Goal: Transaction & Acquisition: Purchase product/service

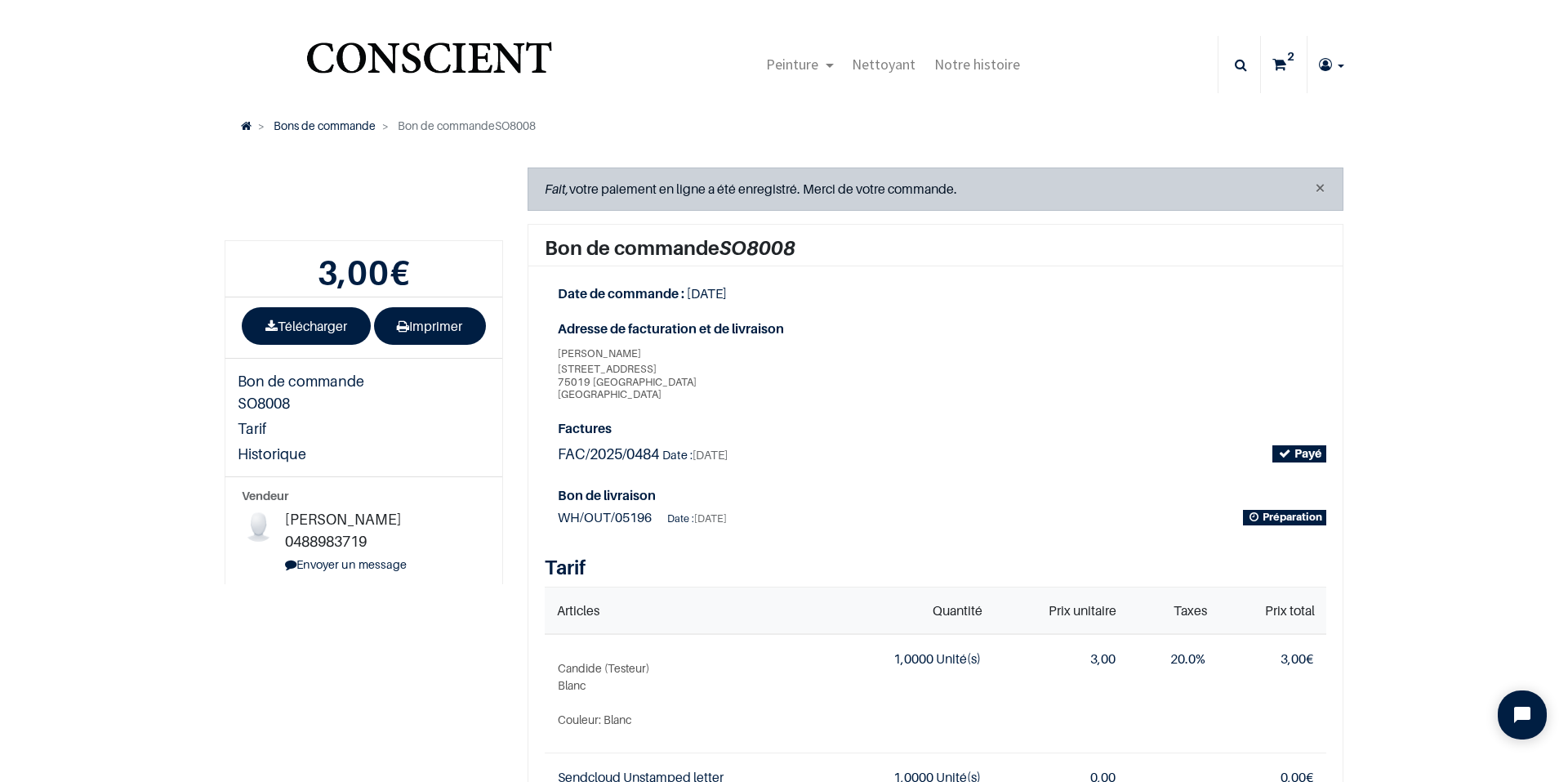
type input "[EMAIL_ADDRESS][DOMAIN_NAME]"
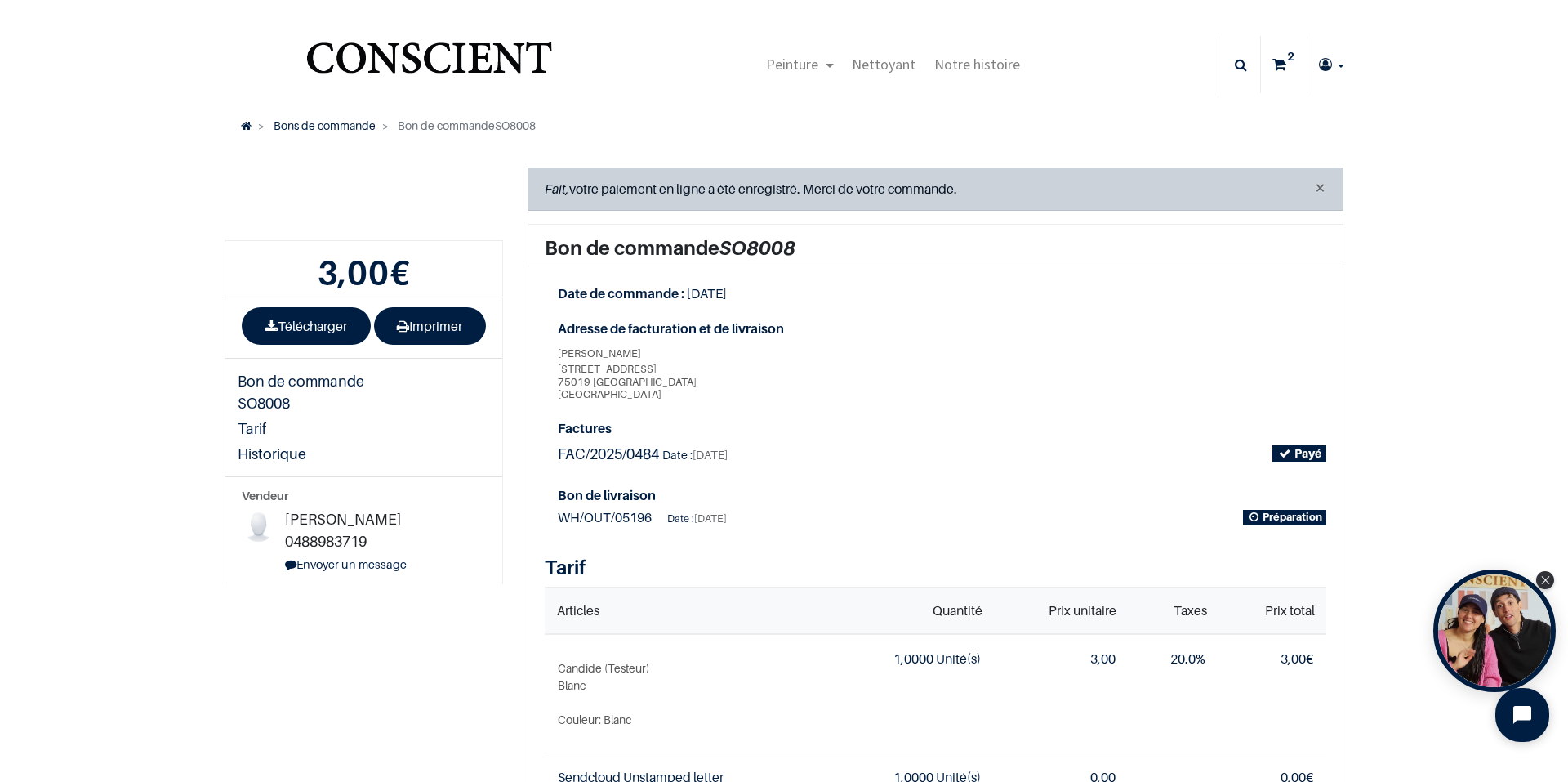
click at [1525, 718] on icon "Open chat widget" at bounding box center [1531, 715] width 25 height 25
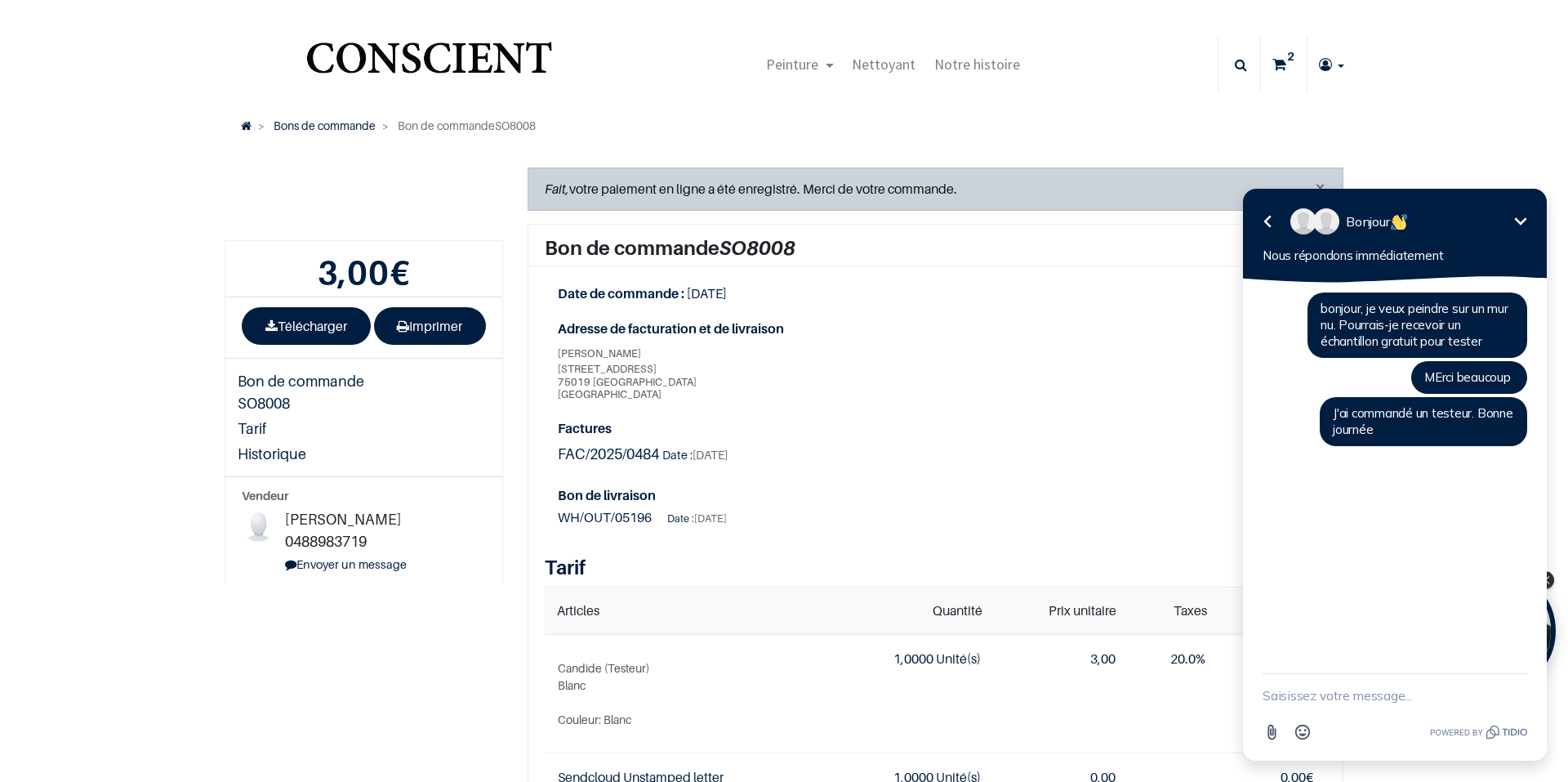
click at [1522, 220] on icon "Réduire" at bounding box center [1521, 221] width 20 height 20
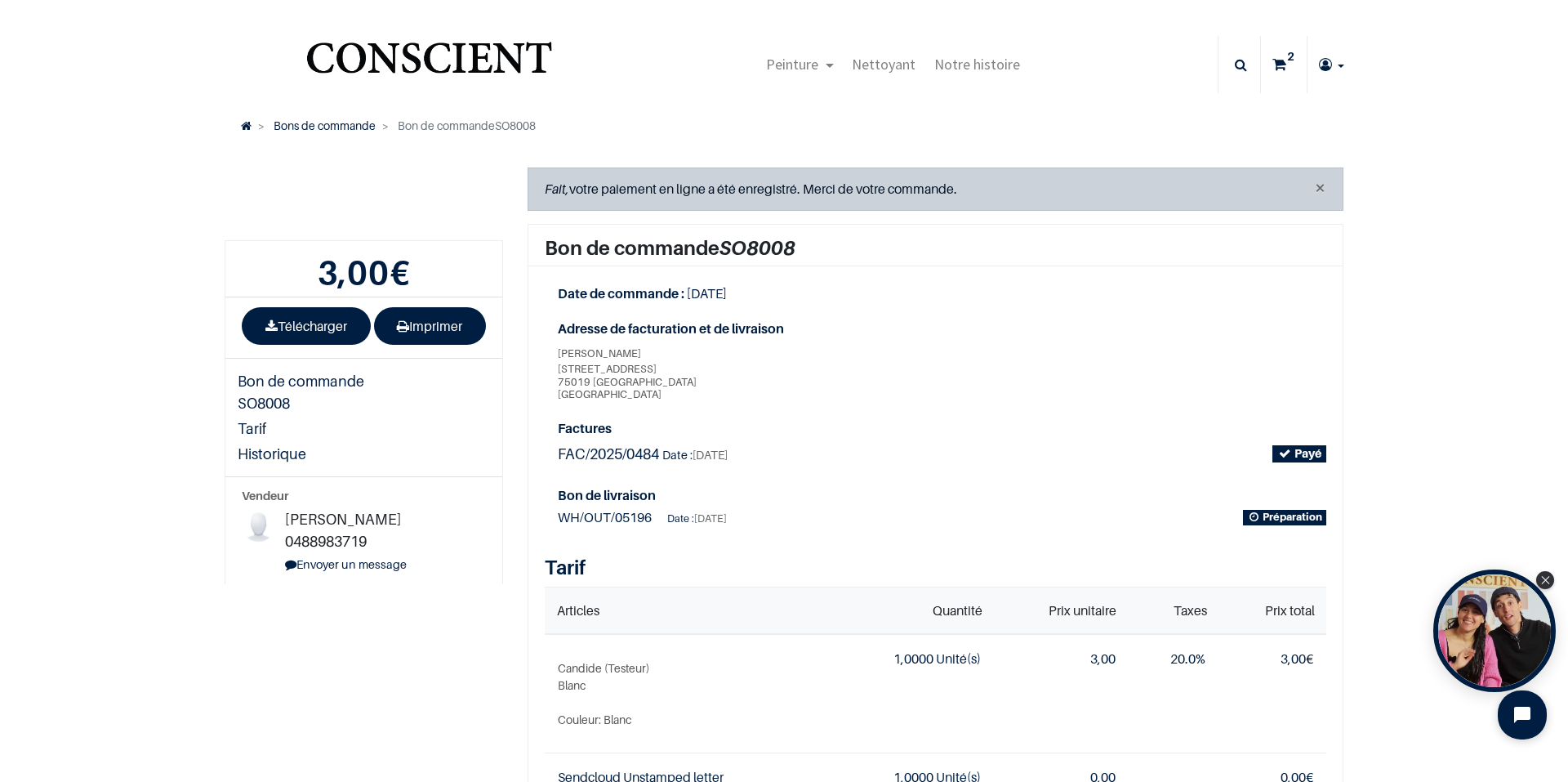
click at [1285, 63] on sup "2" at bounding box center [1291, 56] width 16 height 16
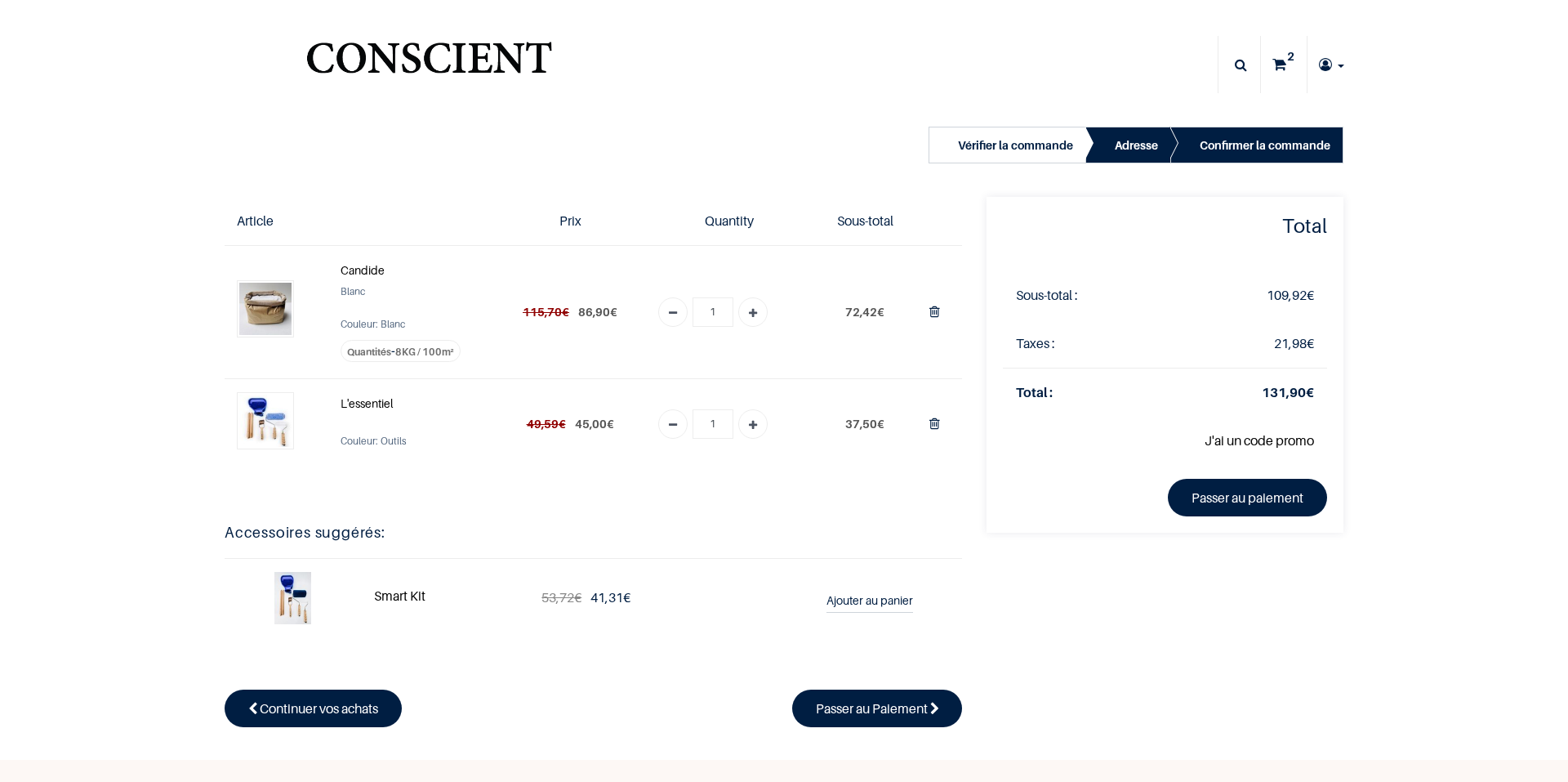
type input "[EMAIL_ADDRESS][DOMAIN_NAME]"
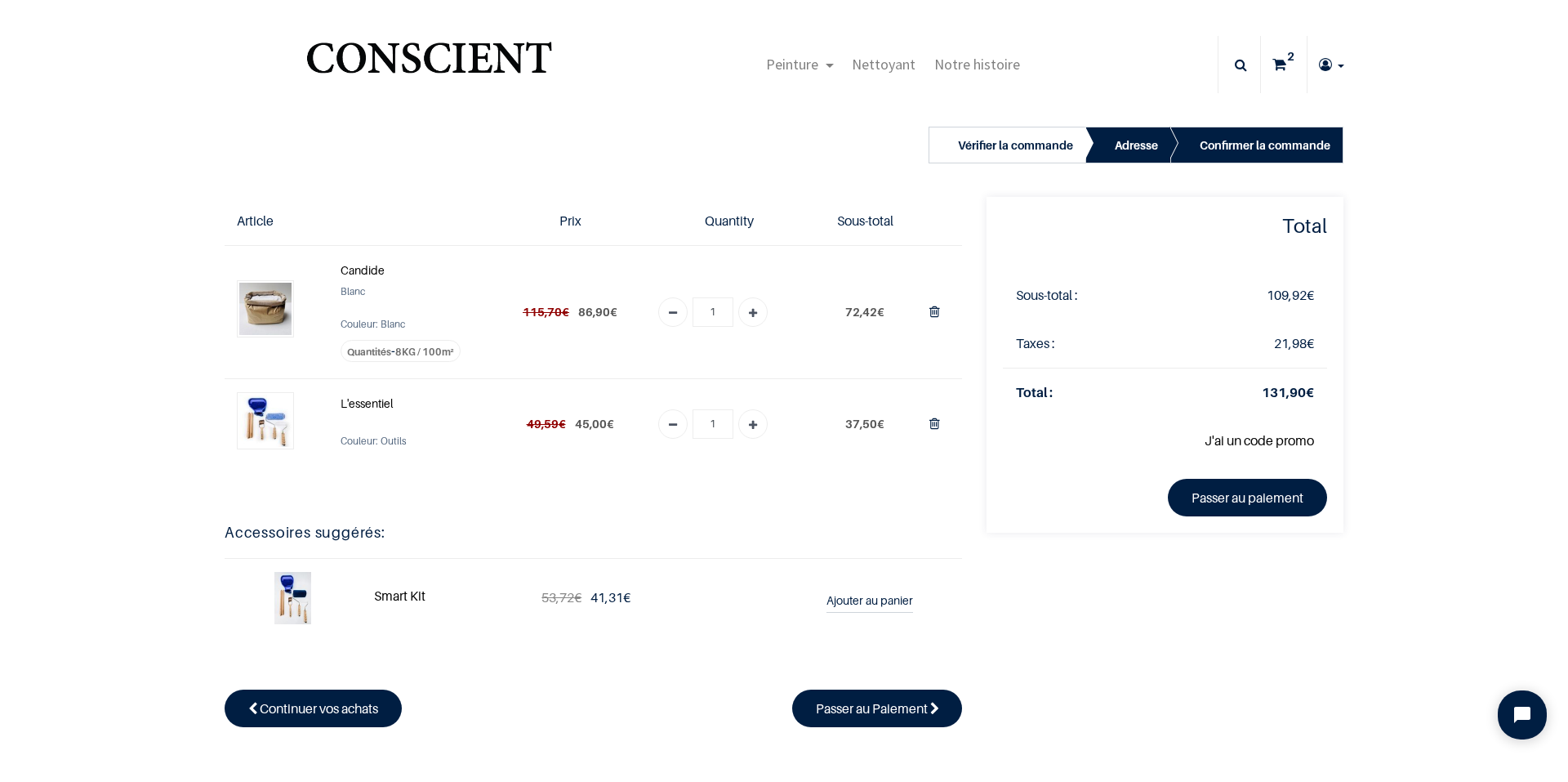
click at [396, 596] on strong "Smart Kit" at bounding box center [400, 595] width 52 height 16
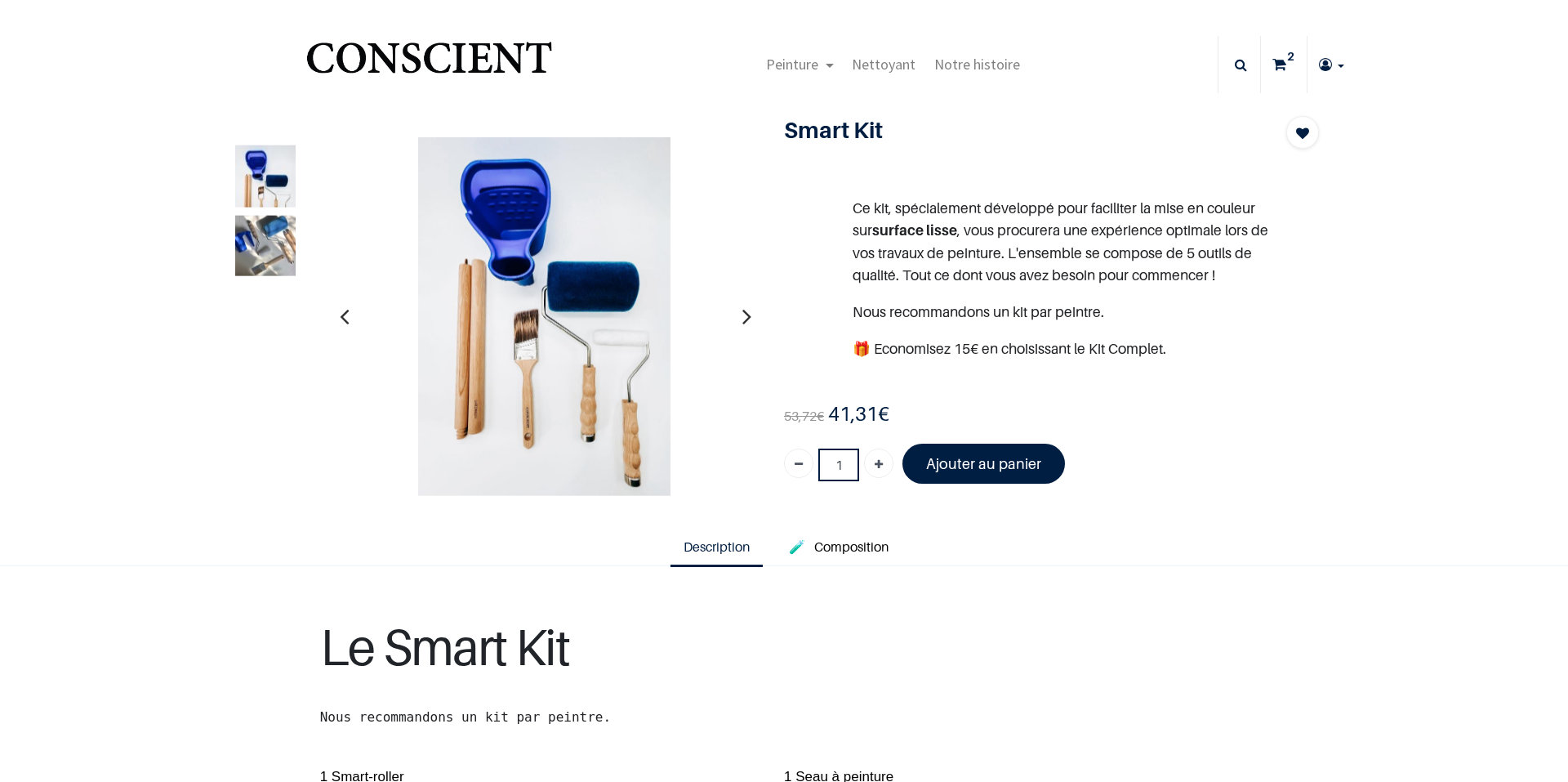
type input "[EMAIL_ADDRESS][DOMAIN_NAME]"
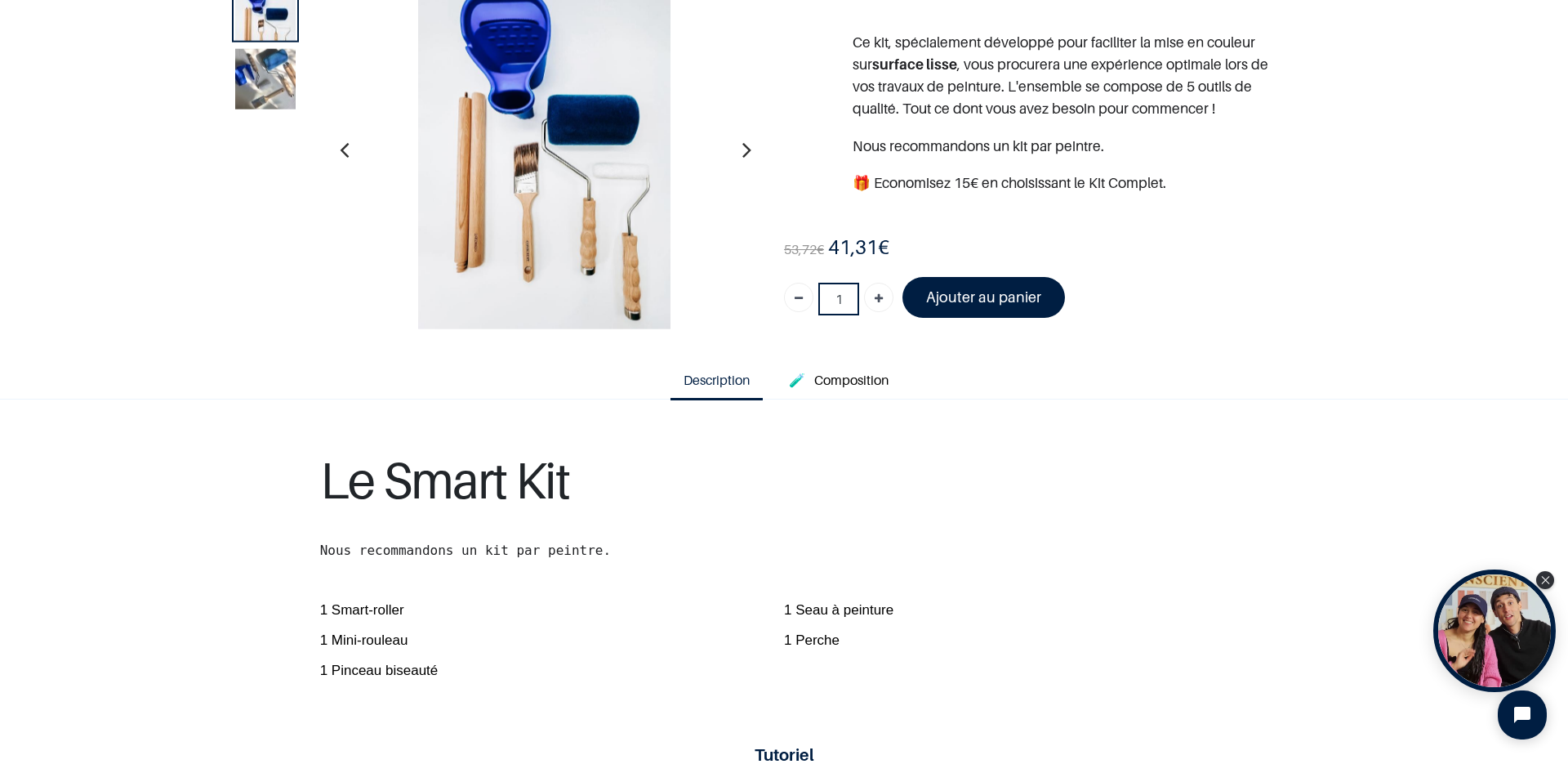
scroll to position [245, 0]
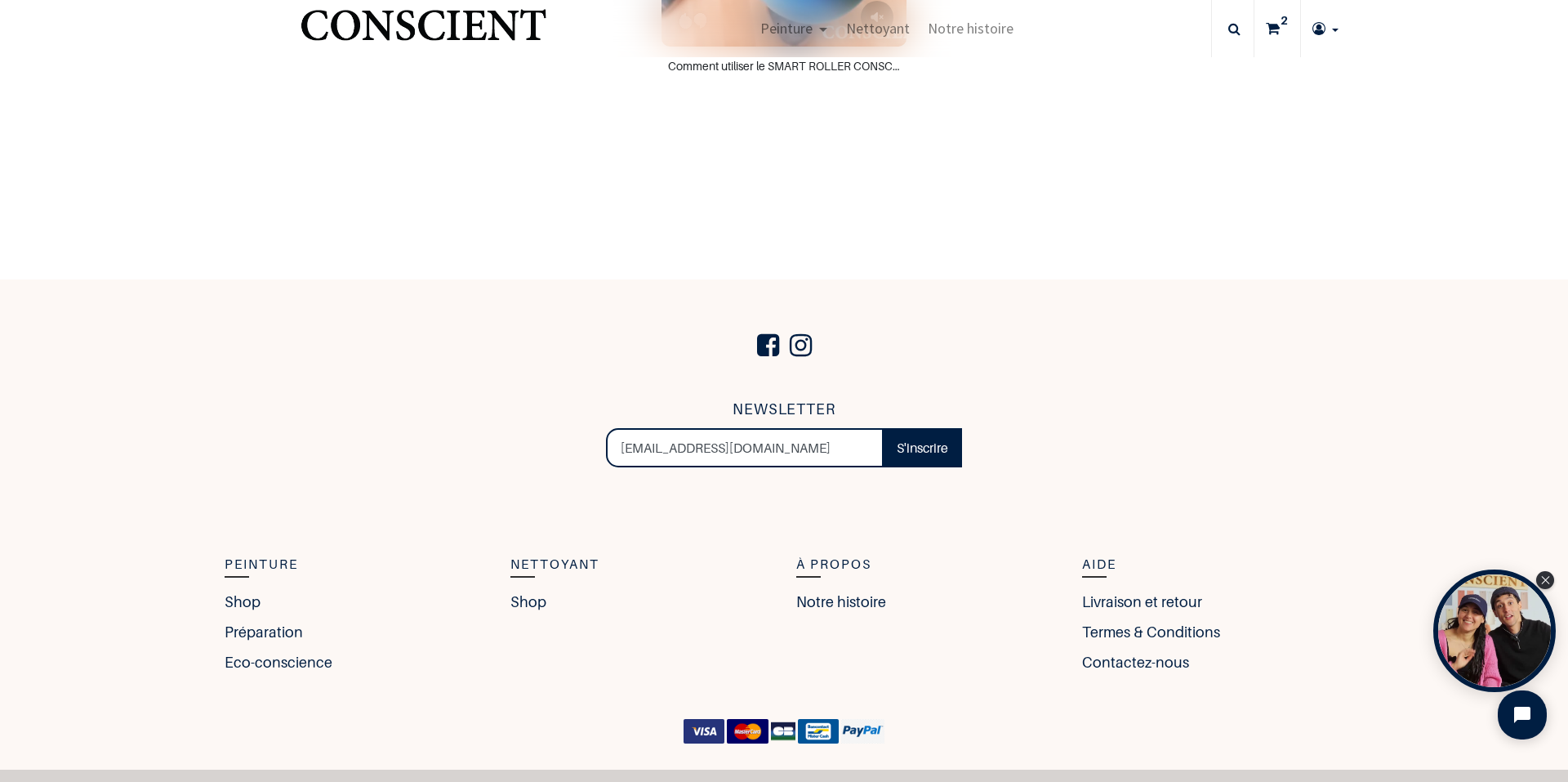
scroll to position [1285, 0]
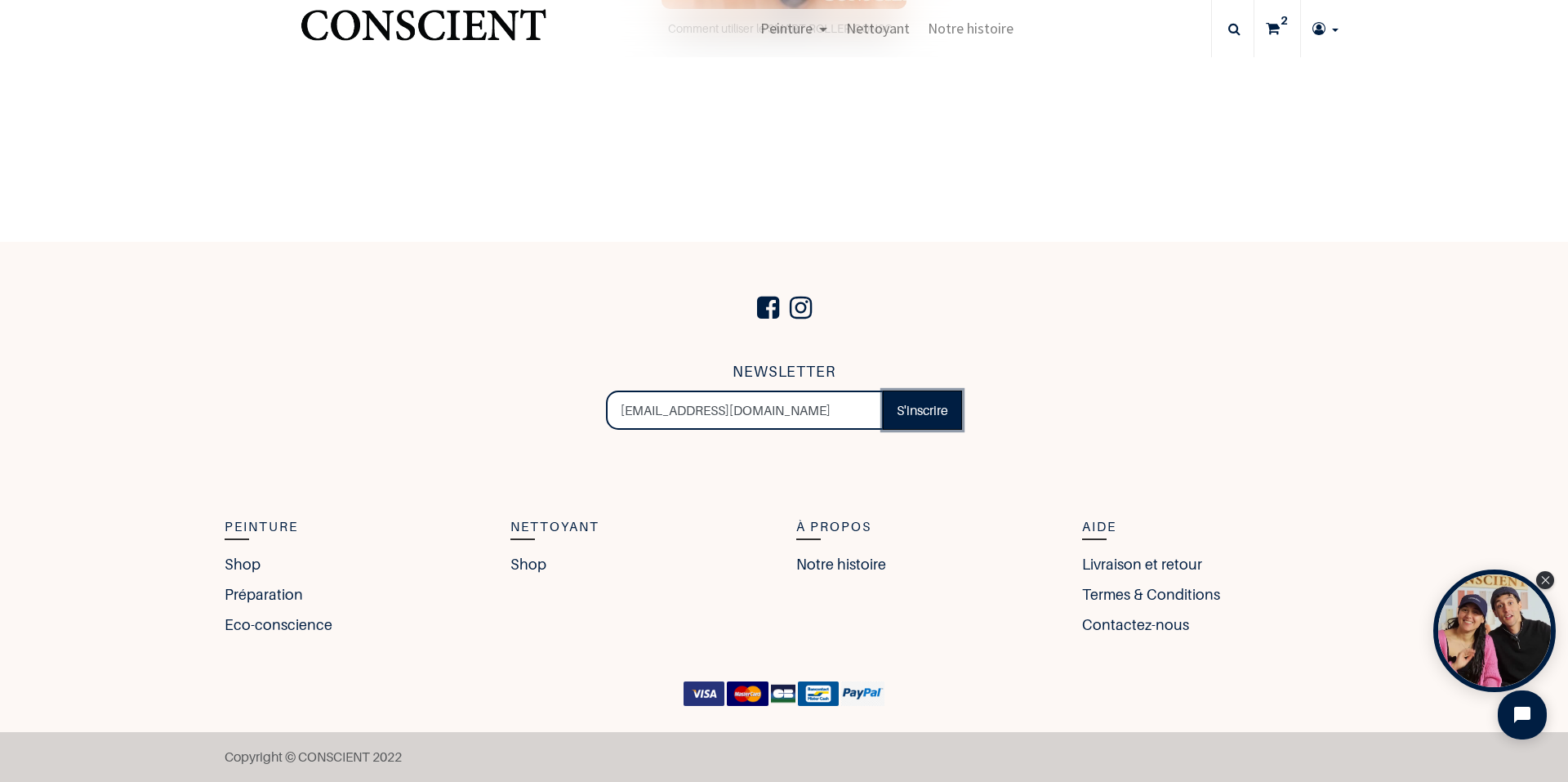
click at [927, 410] on link "S'inscrire" at bounding box center [922, 410] width 79 height 39
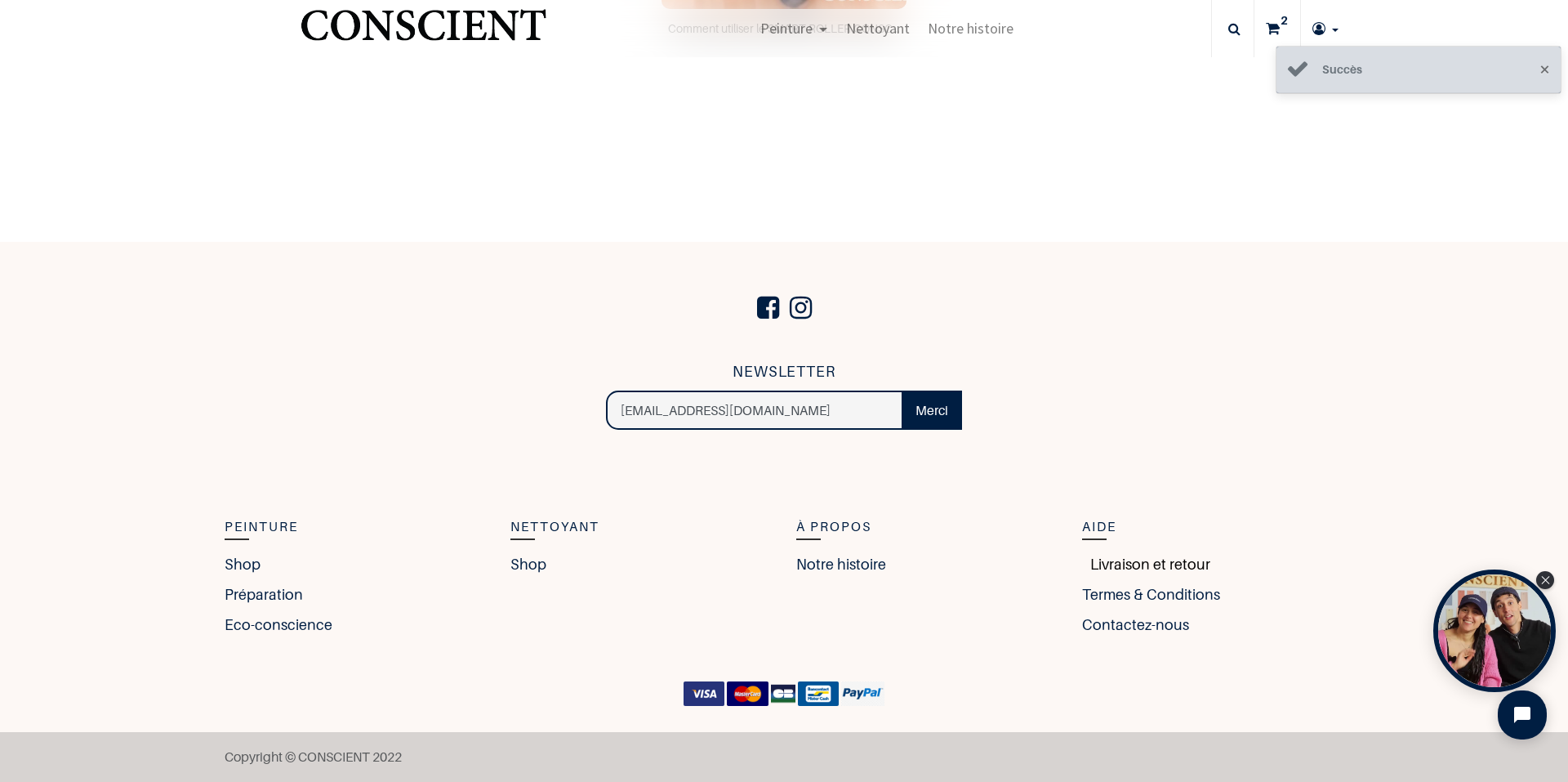
click at [1121, 566] on link "Livraison et retour" at bounding box center [1146, 565] width 129 height 22
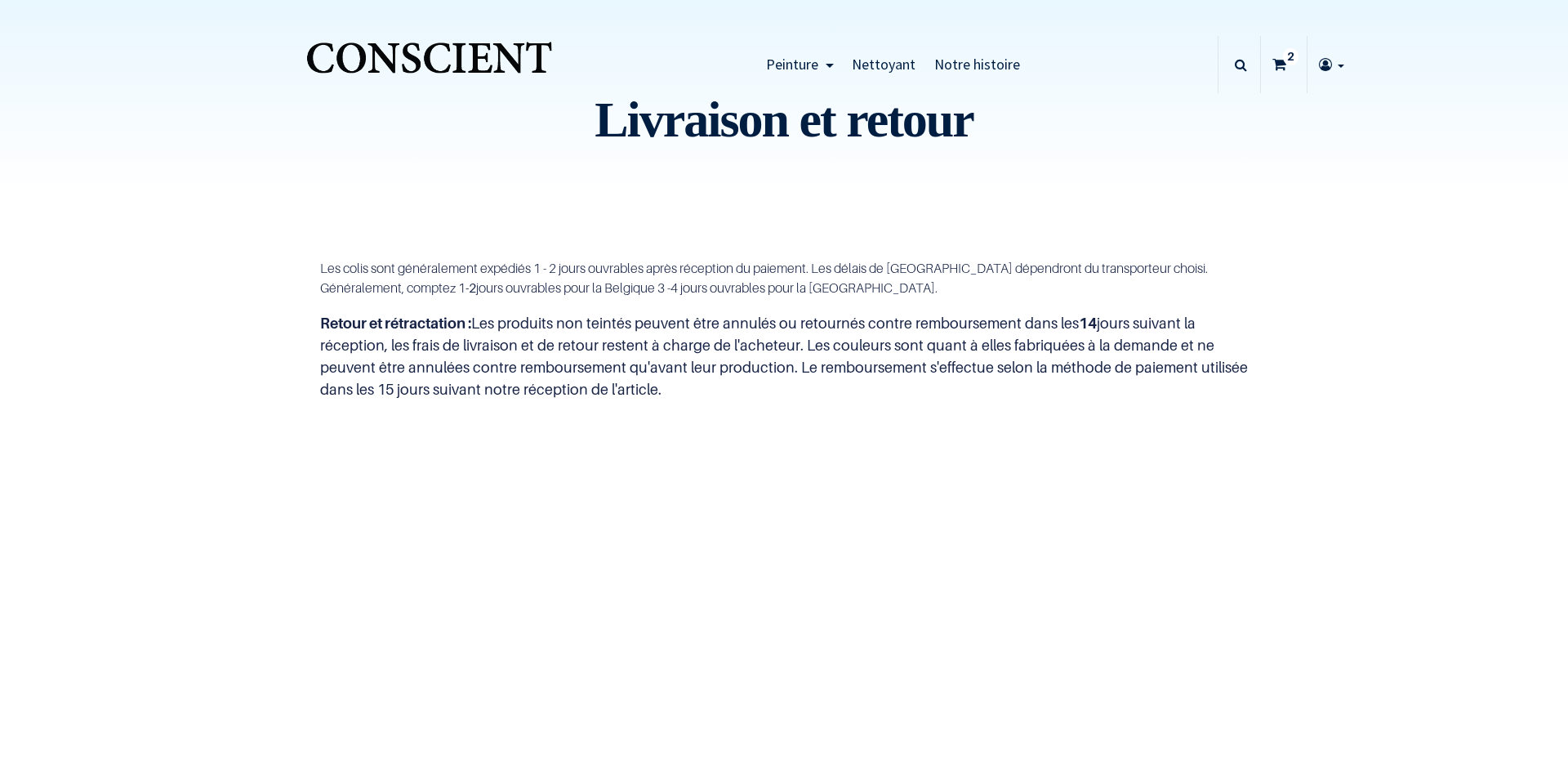
type input "[EMAIL_ADDRESS][DOMAIN_NAME]"
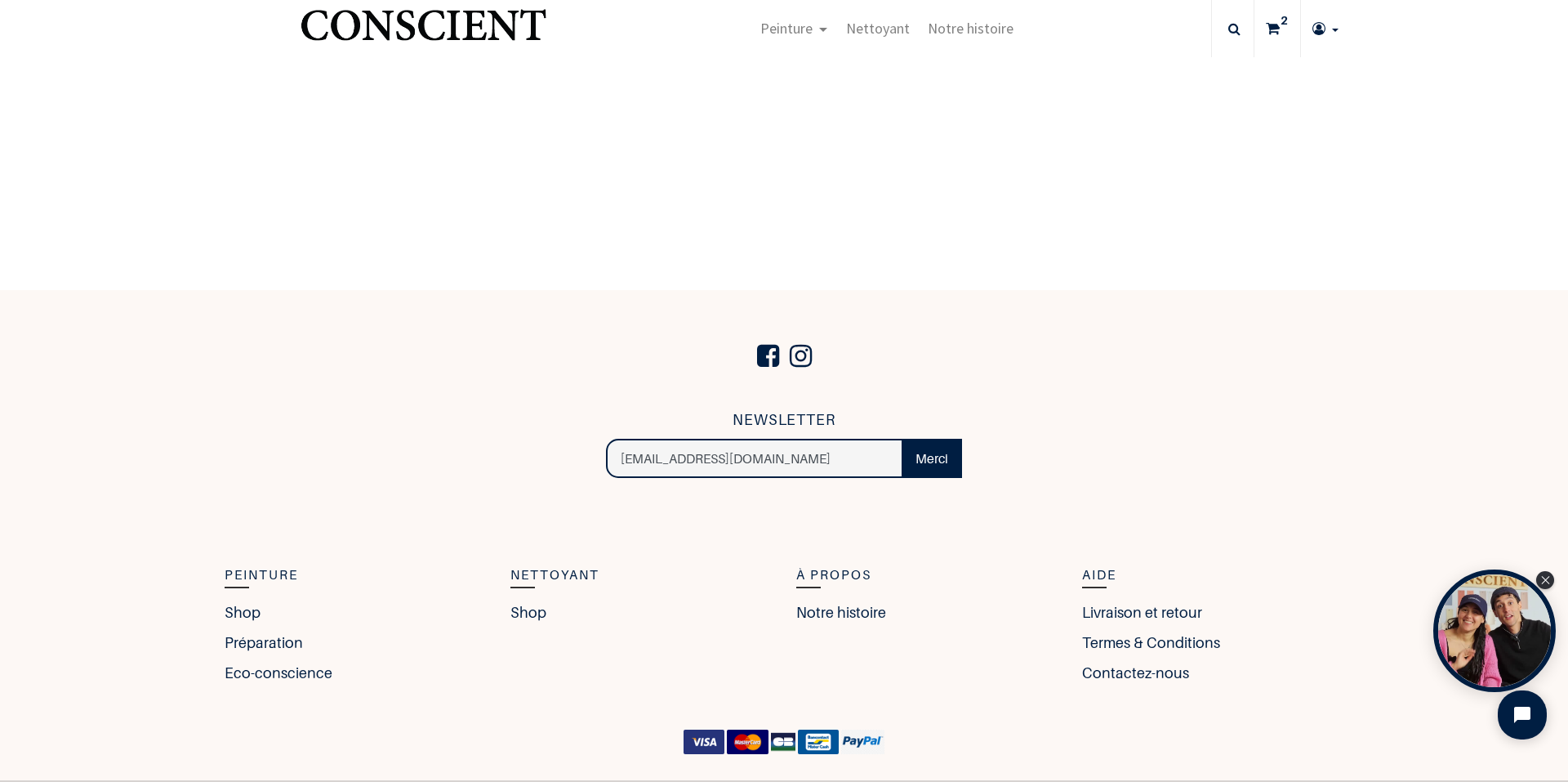
scroll to position [1489, 0]
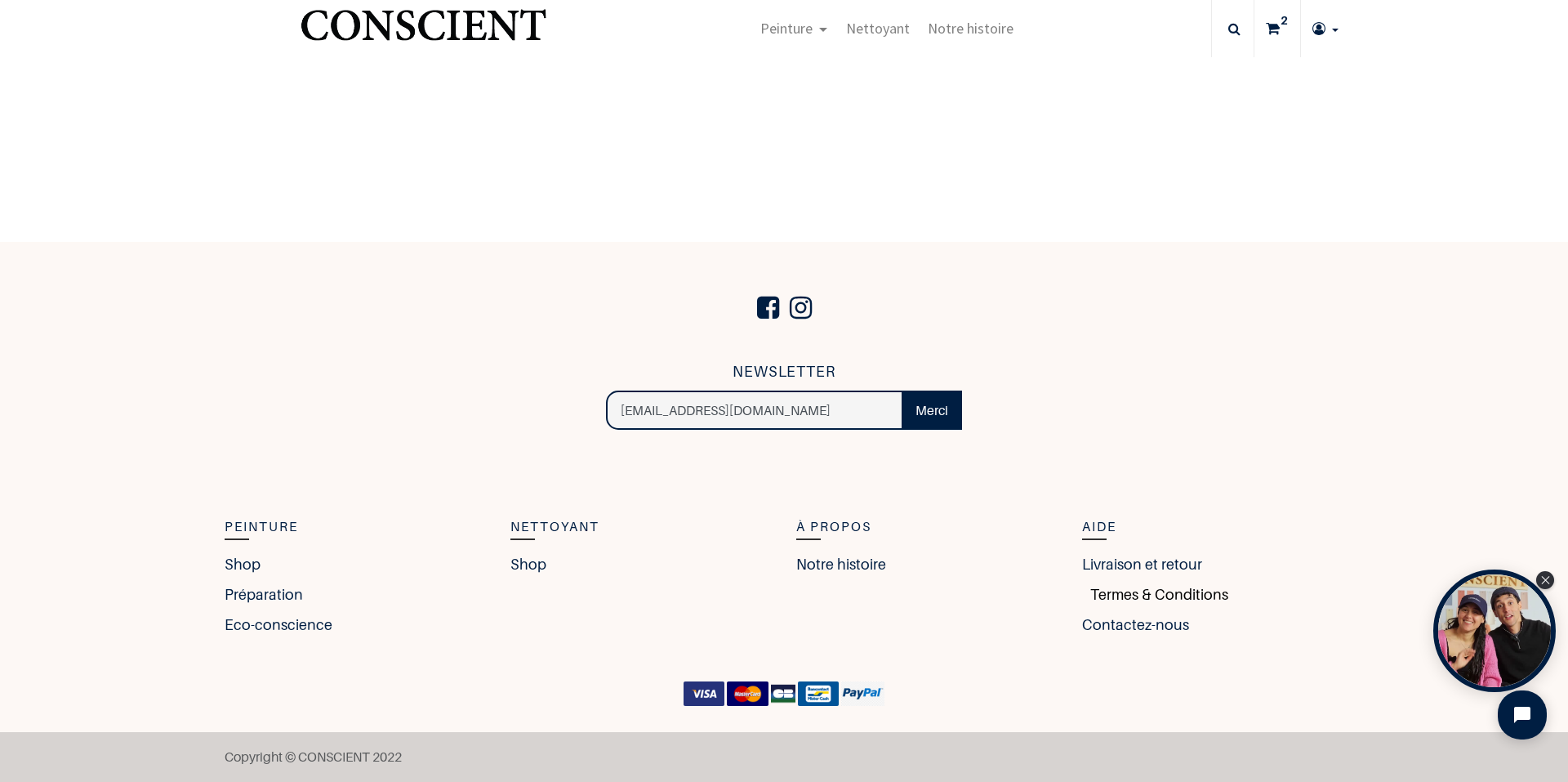
click at [1152, 590] on link "Termes & Conditions" at bounding box center [1155, 594] width 147 height 22
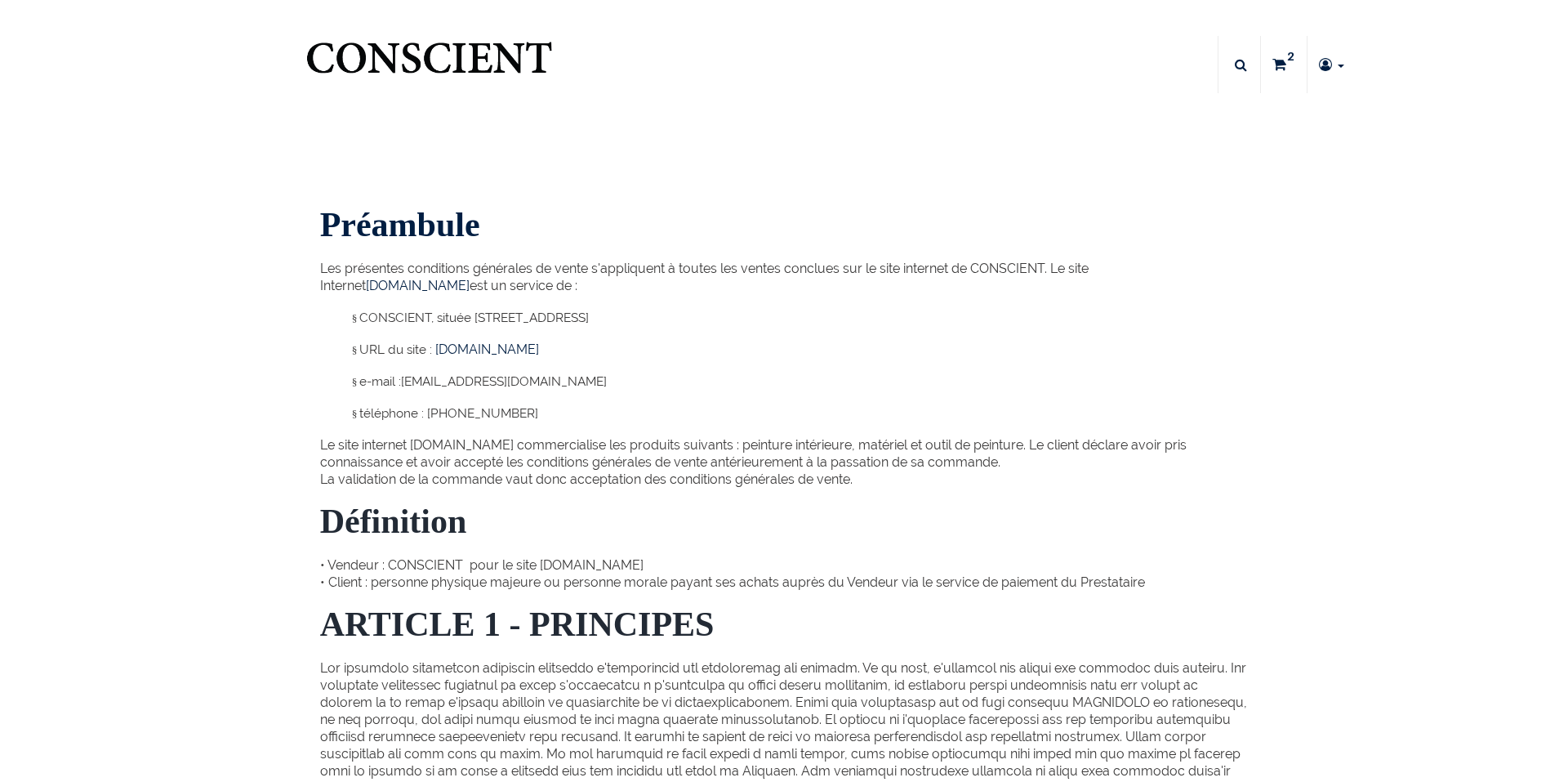
type input "[EMAIL_ADDRESS][DOMAIN_NAME]"
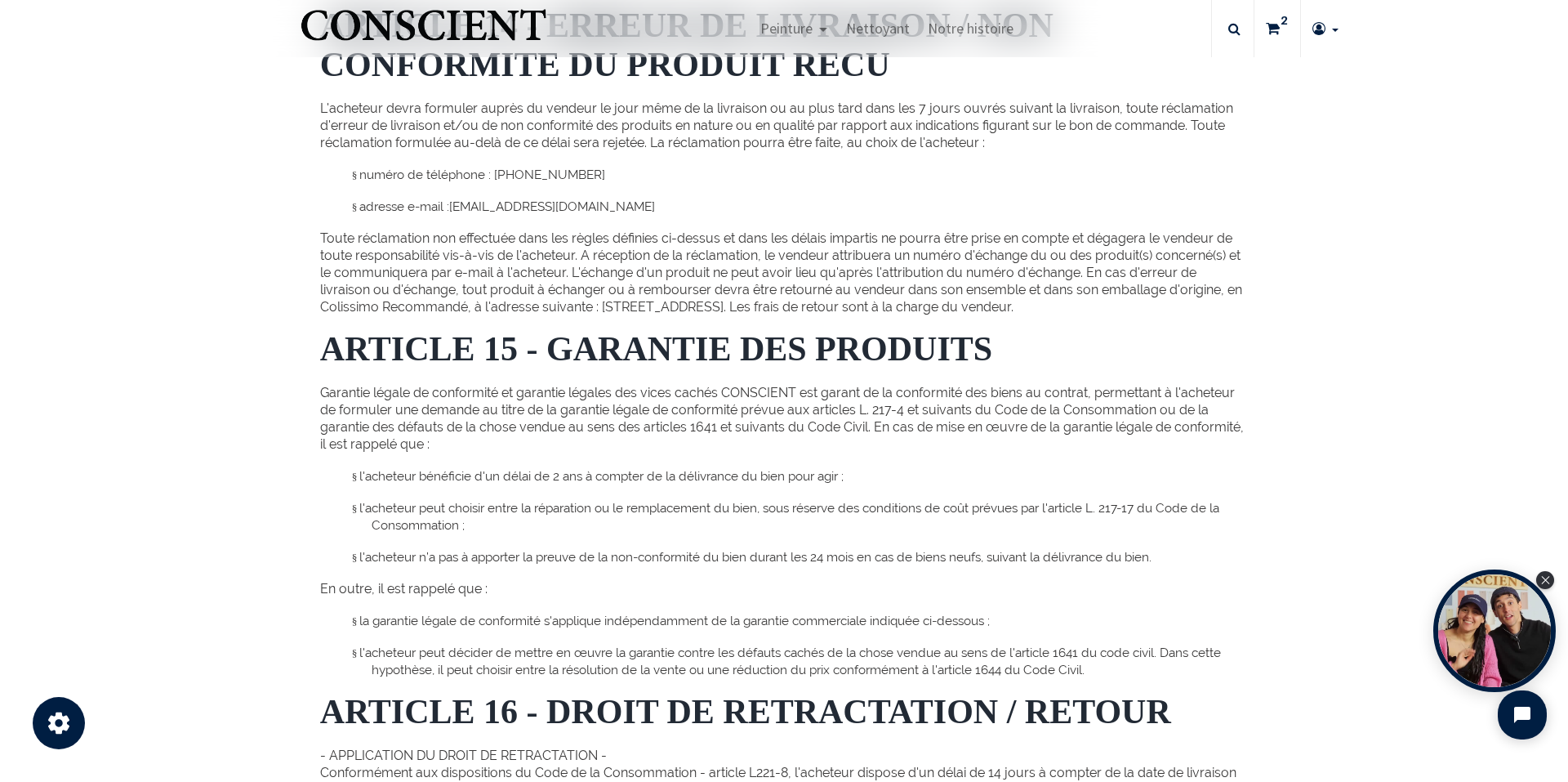
scroll to position [4331, 0]
